Goal: Task Accomplishment & Management: Complete application form

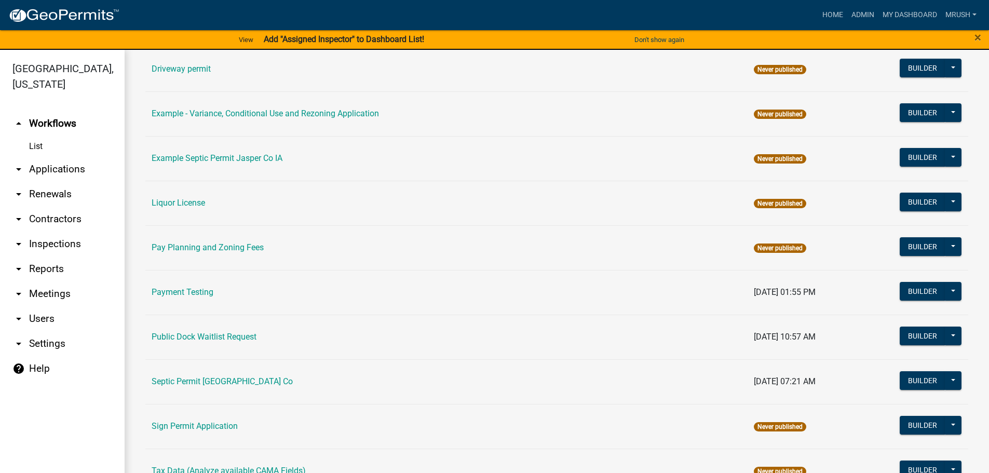
scroll to position [502, 0]
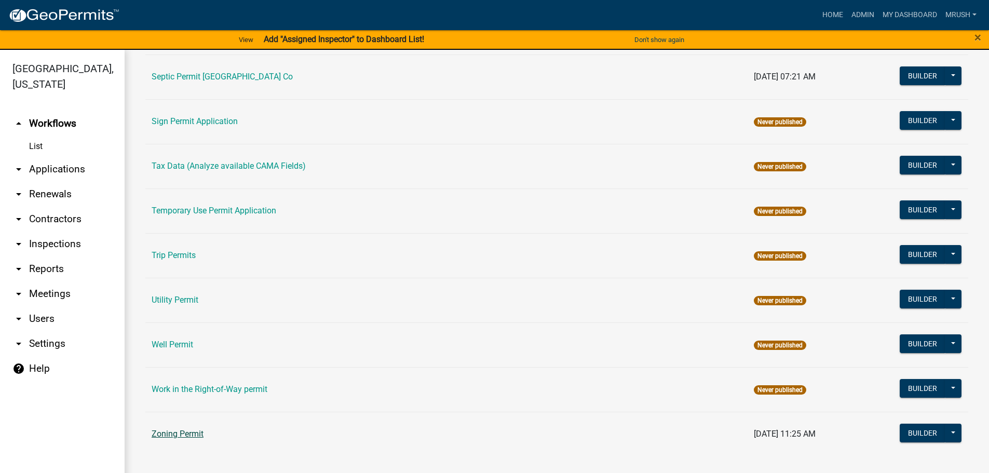
click at [197, 432] on link "Zoning Permit" at bounding box center [178, 434] width 52 height 10
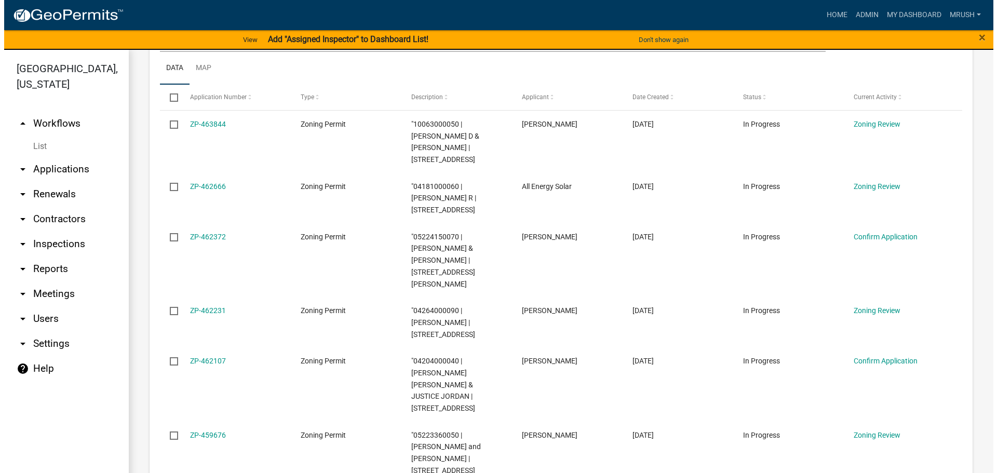
scroll to position [258, 0]
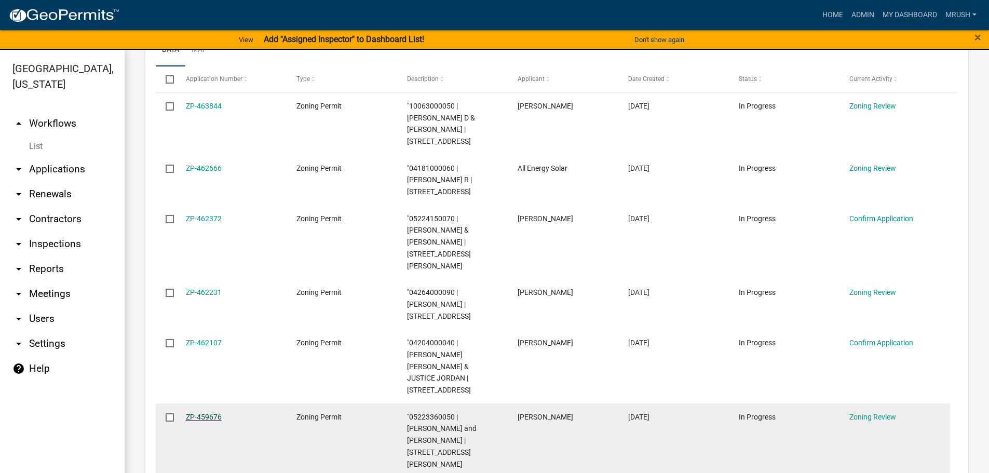
click at [206, 413] on link "ZP-459676" at bounding box center [204, 417] width 36 height 8
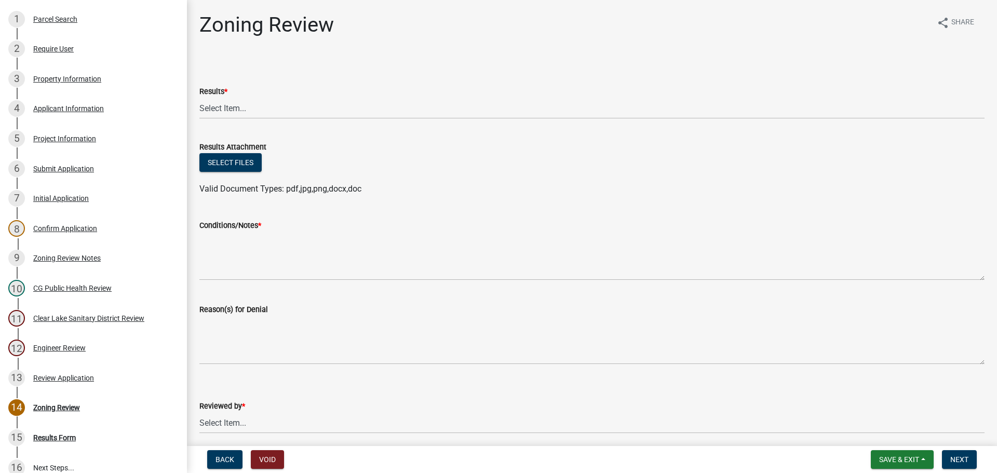
scroll to position [184, 0]
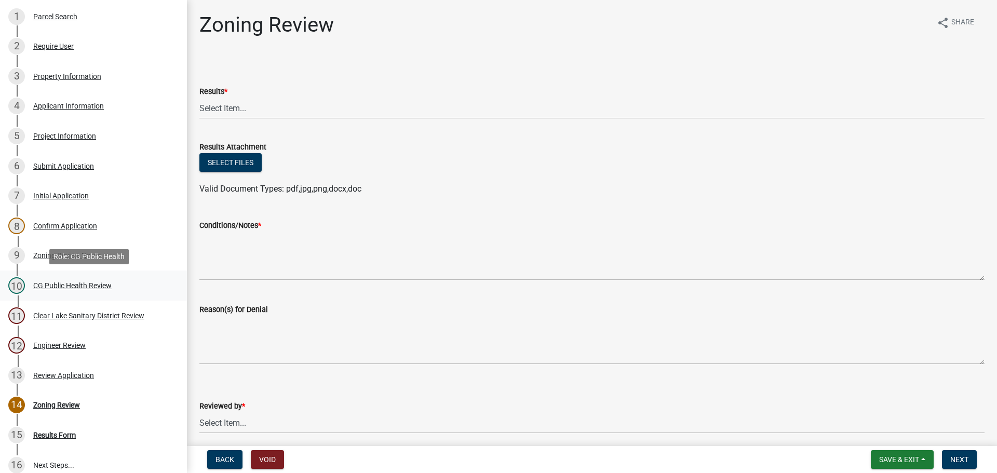
click at [69, 286] on div "CG Public Health Review" at bounding box center [72, 285] width 78 height 7
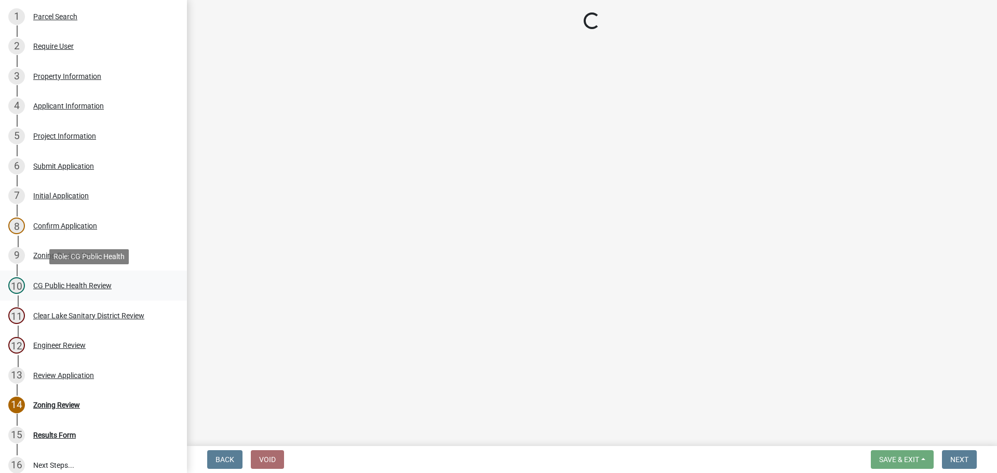
select select "037176cc-34bf-4da4-b28d-ae68c61bb9b8"
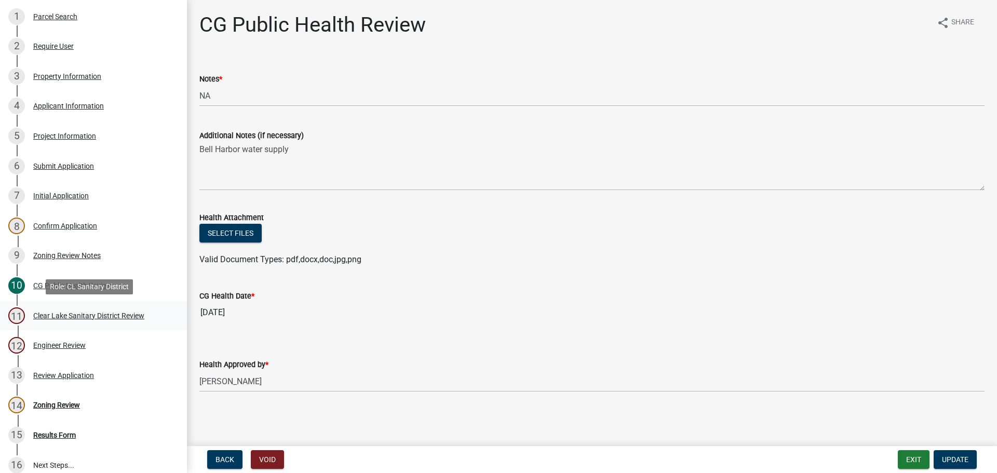
click at [66, 314] on div "Clear Lake Sanitary District Review" at bounding box center [88, 315] width 111 height 7
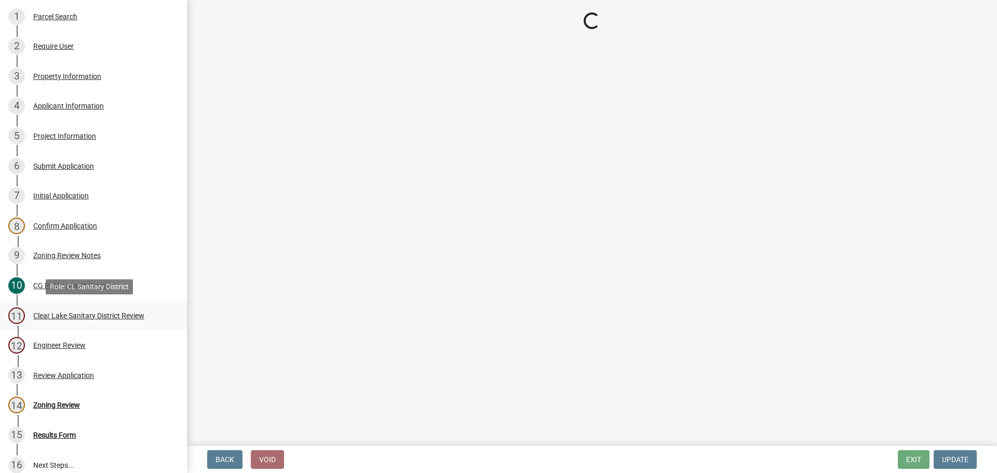
select select "dad87867-eb21-4dcc-b0aa-47f6a00bed0a"
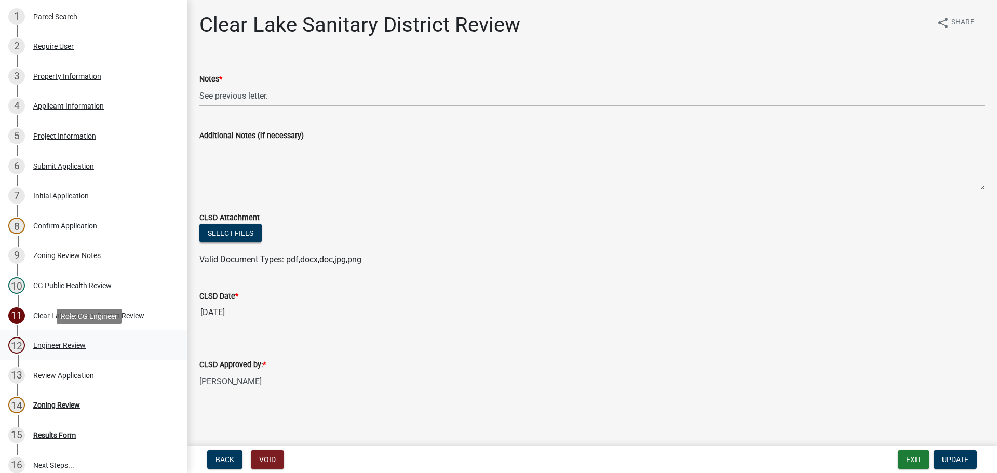
click at [55, 344] on div "Engineer Review" at bounding box center [59, 345] width 52 height 7
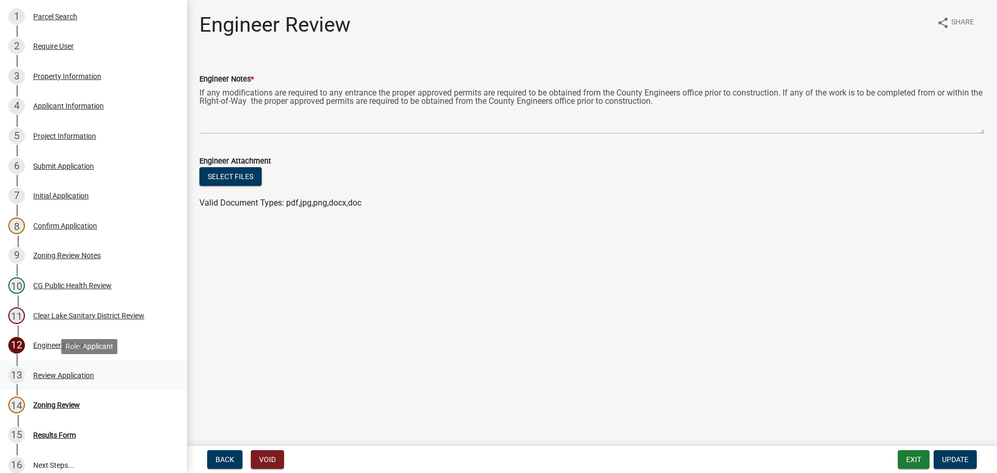
click at [56, 375] on div "Review Application" at bounding box center [63, 375] width 61 height 7
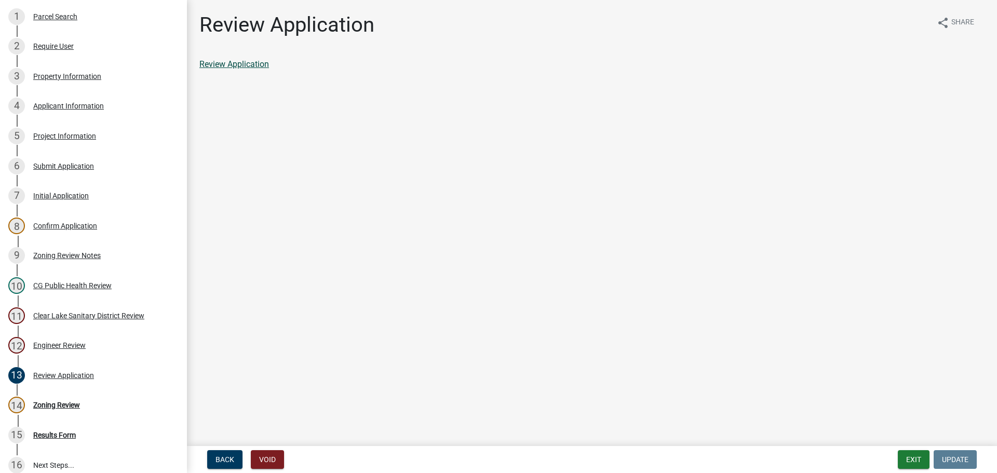
click at [249, 63] on link "Review Application" at bounding box center [234, 64] width 70 height 10
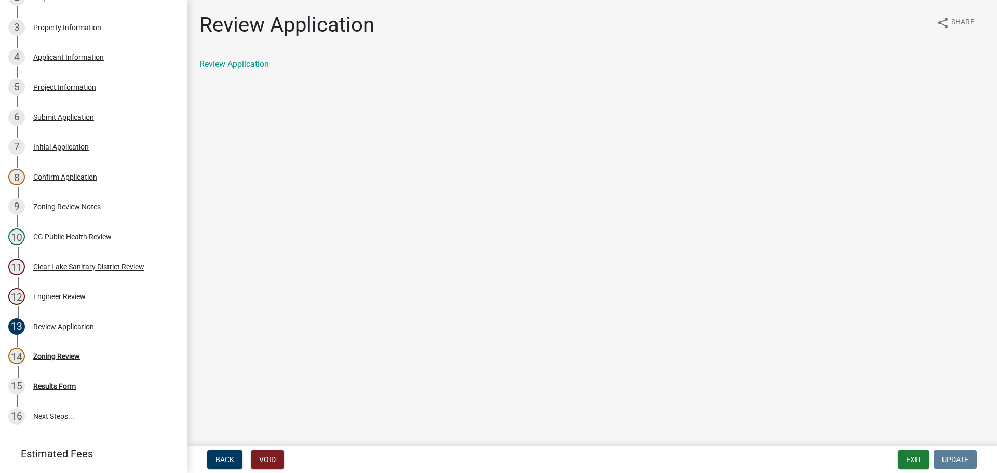
scroll to position [288, 0]
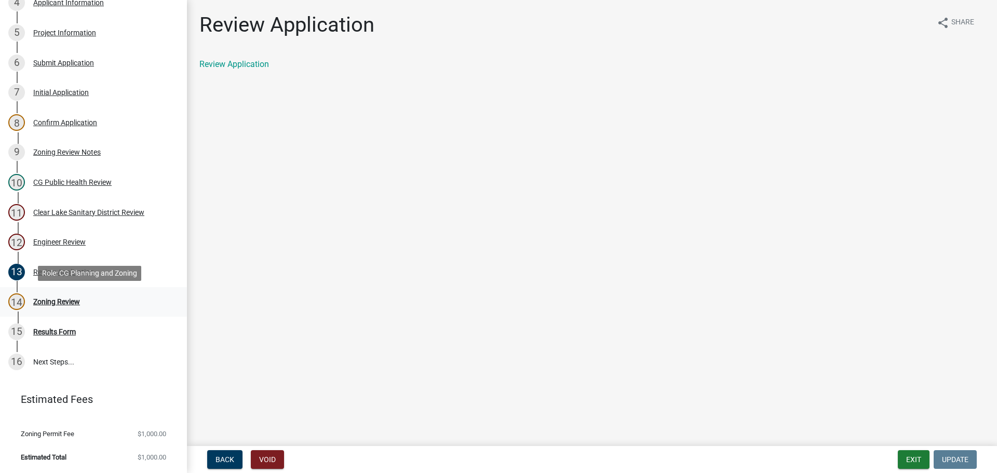
click at [56, 301] on div "Zoning Review" at bounding box center [56, 301] width 47 height 7
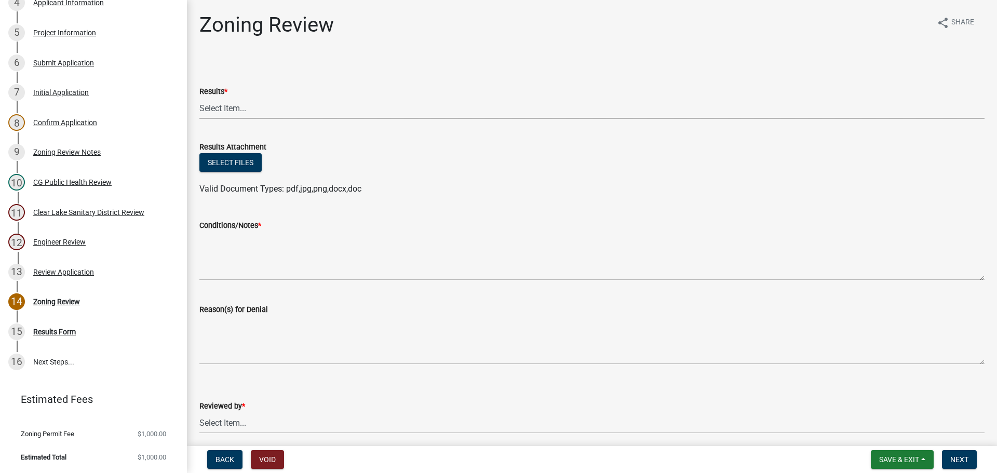
click at [229, 103] on select "Select Item... Approved Denied Agricultural Exemption Need further information …" at bounding box center [591, 108] width 785 height 21
click at [199, 98] on select "Select Item... Approved Denied Agricultural Exemption Need further information …" at bounding box center [591, 108] width 785 height 21
select select "fc80a94f-45c9-4365-ab2a-89f73cc1349d"
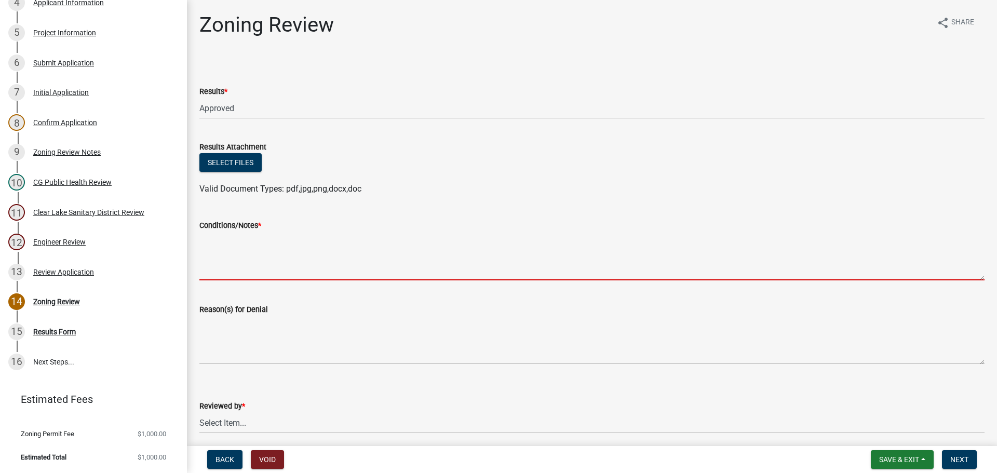
click at [218, 251] on textarea "Conditions/Notes *" at bounding box center [591, 256] width 785 height 49
paste textarea "All requirements of the R-3 Single Family Residential District and general requ…"
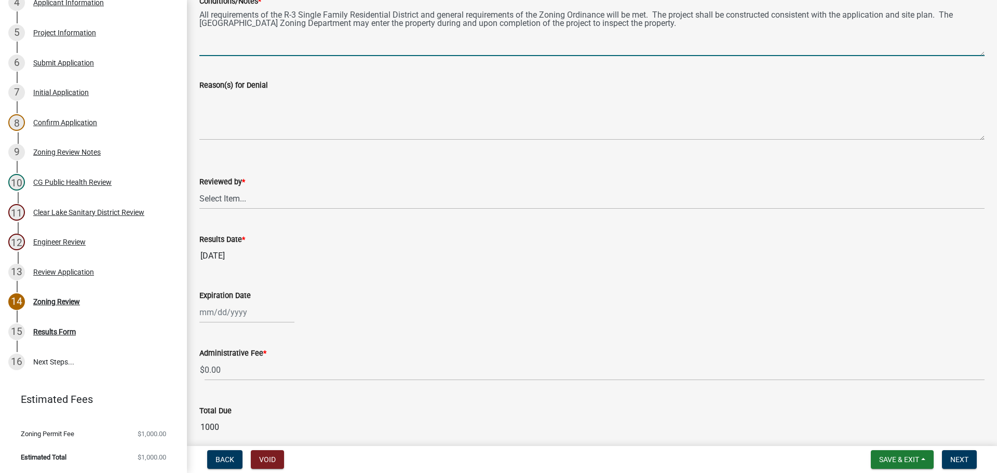
scroll to position [230, 0]
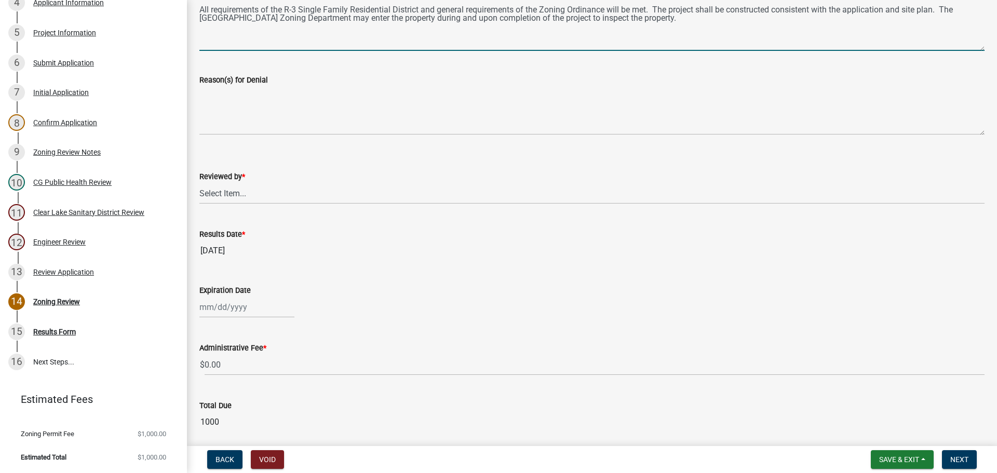
type textarea "All requirements of the R-3 Single Family Residential District and general requ…"
click at [227, 195] on select "Select Item... [PERSON_NAME]" at bounding box center [591, 193] width 785 height 21
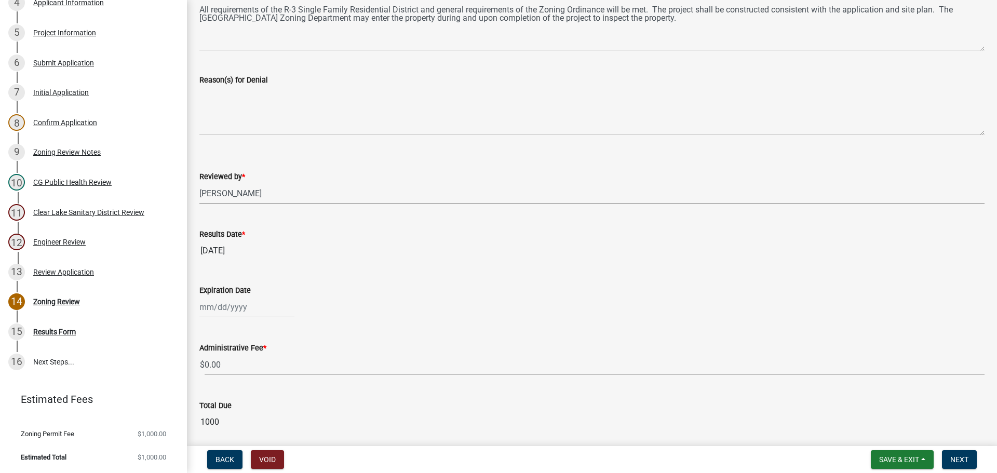
click at [199, 183] on select "Select Item... [PERSON_NAME]" at bounding box center [591, 193] width 785 height 21
select select "69fed02d-fe84-448a-ba5b-be224adec29d"
click at [224, 306] on input "Expiration Date" at bounding box center [246, 307] width 95 height 21
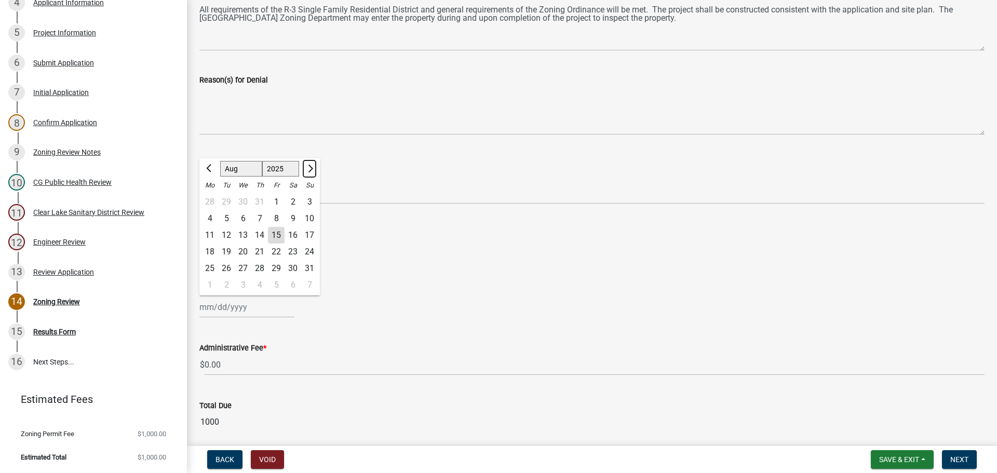
click at [311, 170] on span "Next month" at bounding box center [309, 169] width 8 height 8
select select "12"
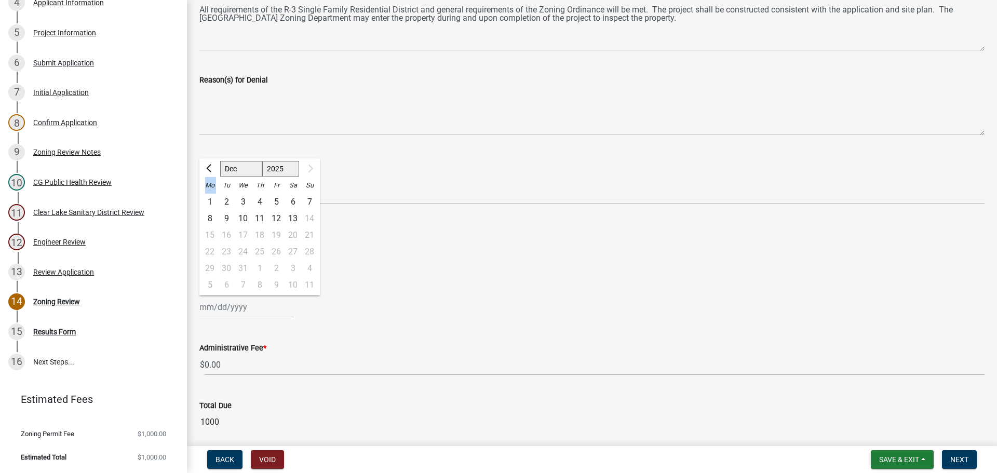
click at [311, 170] on div at bounding box center [309, 168] width 21 height 17
click at [295, 217] on div "13" at bounding box center [293, 218] width 17 height 17
type input "[DATE]"
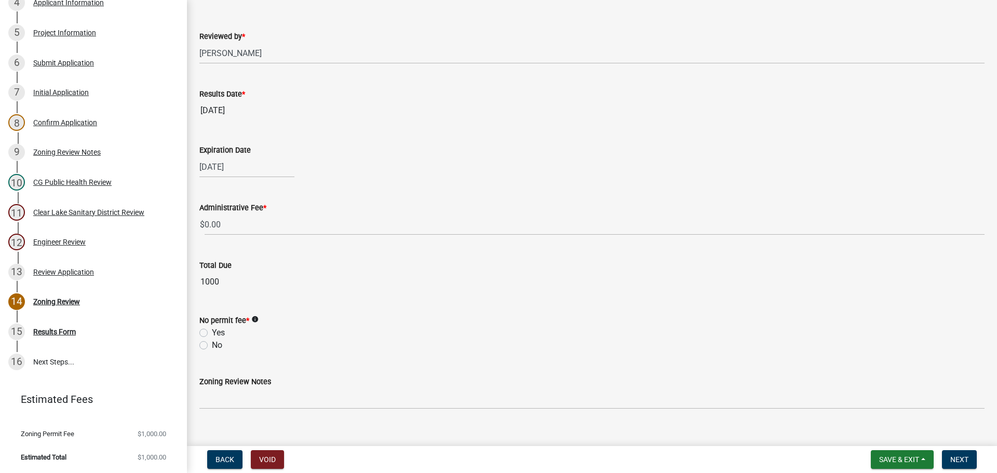
scroll to position [386, 0]
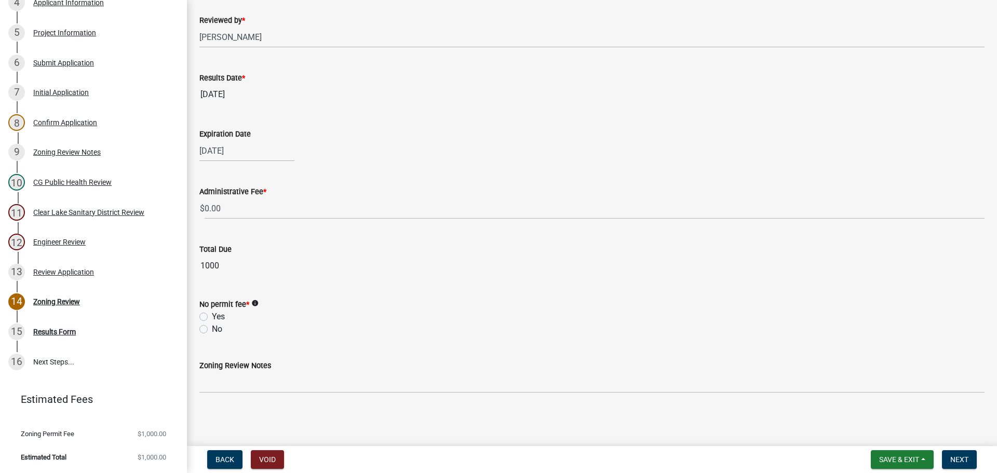
click at [212, 330] on label "No" at bounding box center [217, 329] width 10 height 12
click at [212, 330] on input "No" at bounding box center [215, 326] width 7 height 7
radio input "true"
click at [962, 460] on span "Next" at bounding box center [959, 459] width 18 height 8
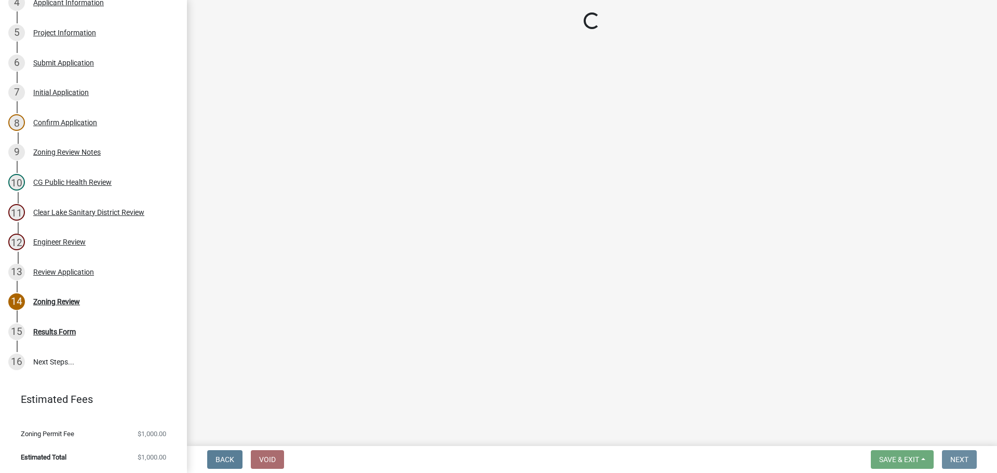
scroll to position [0, 0]
select select "3: 3"
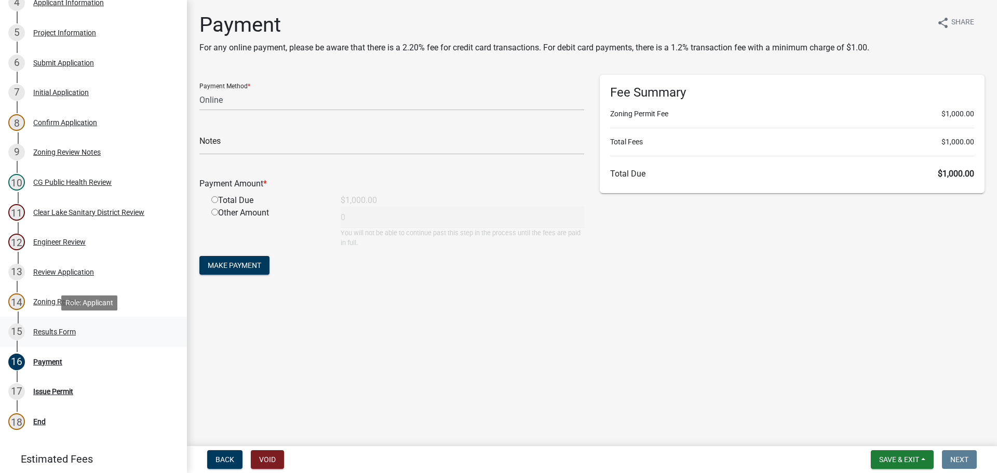
click at [47, 330] on div "Results Form" at bounding box center [54, 331] width 43 height 7
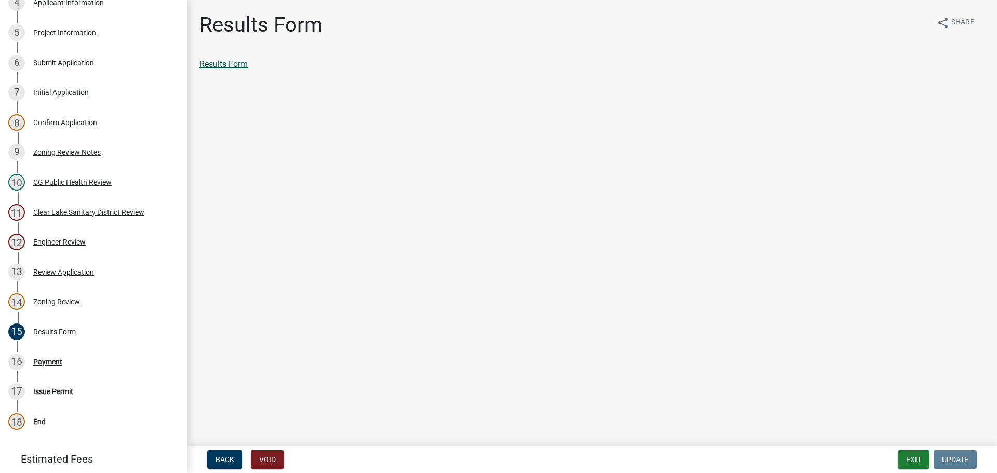
click at [216, 62] on link "Results Form" at bounding box center [223, 64] width 48 height 10
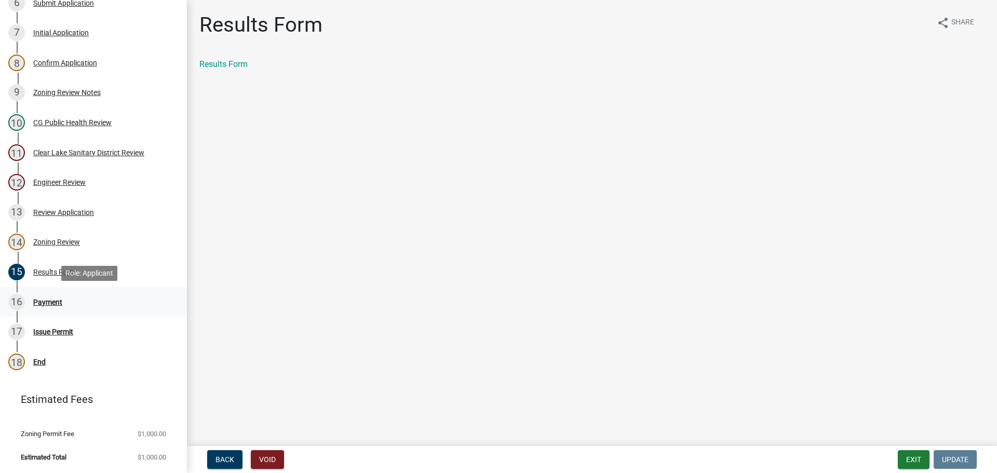
click at [52, 300] on div "Payment" at bounding box center [47, 302] width 29 height 7
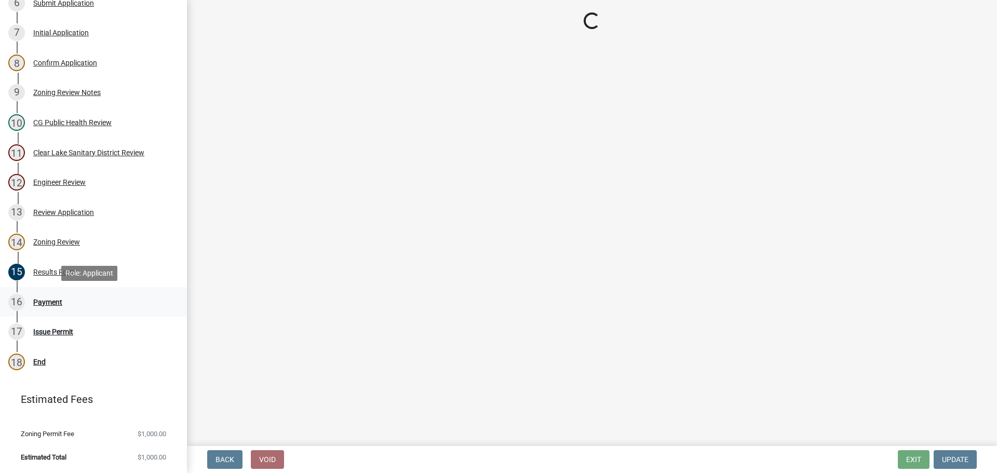
select select "3: 3"
